Goal: Navigation & Orientation: Find specific page/section

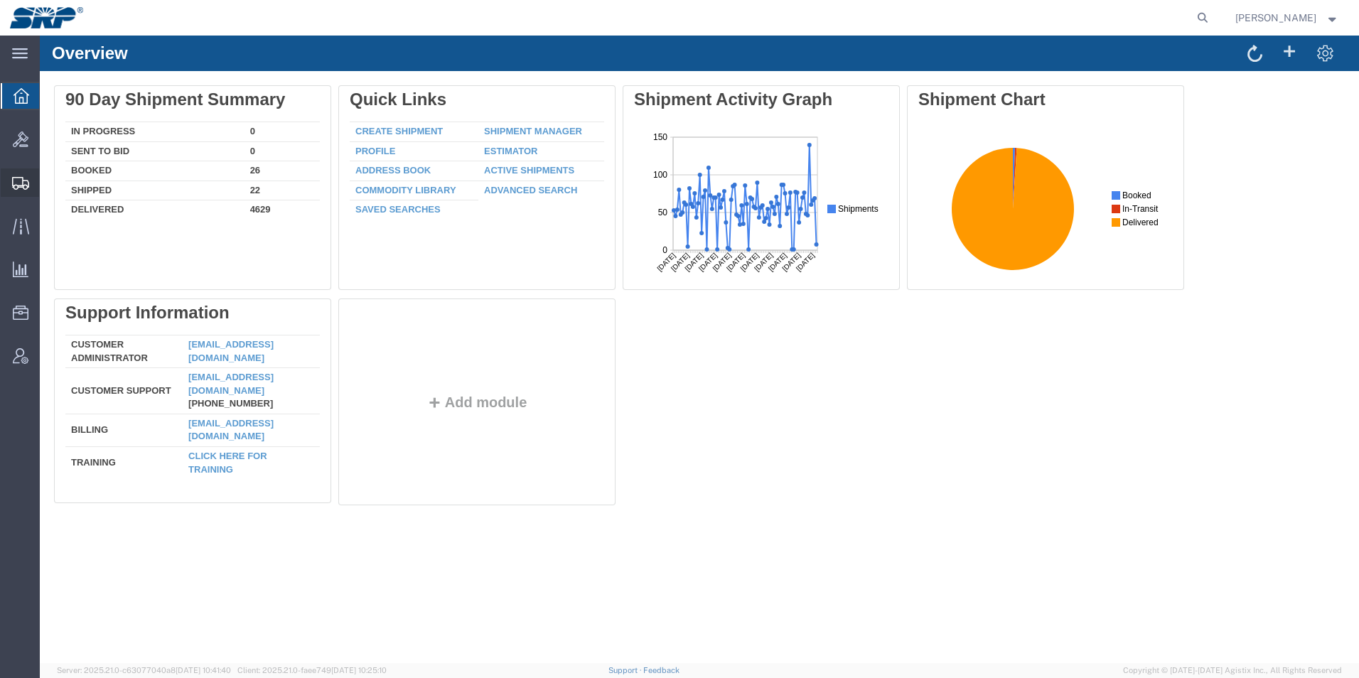
click at [24, 187] on icon at bounding box center [20, 183] width 17 height 13
